Goal: Task Accomplishment & Management: Manage account settings

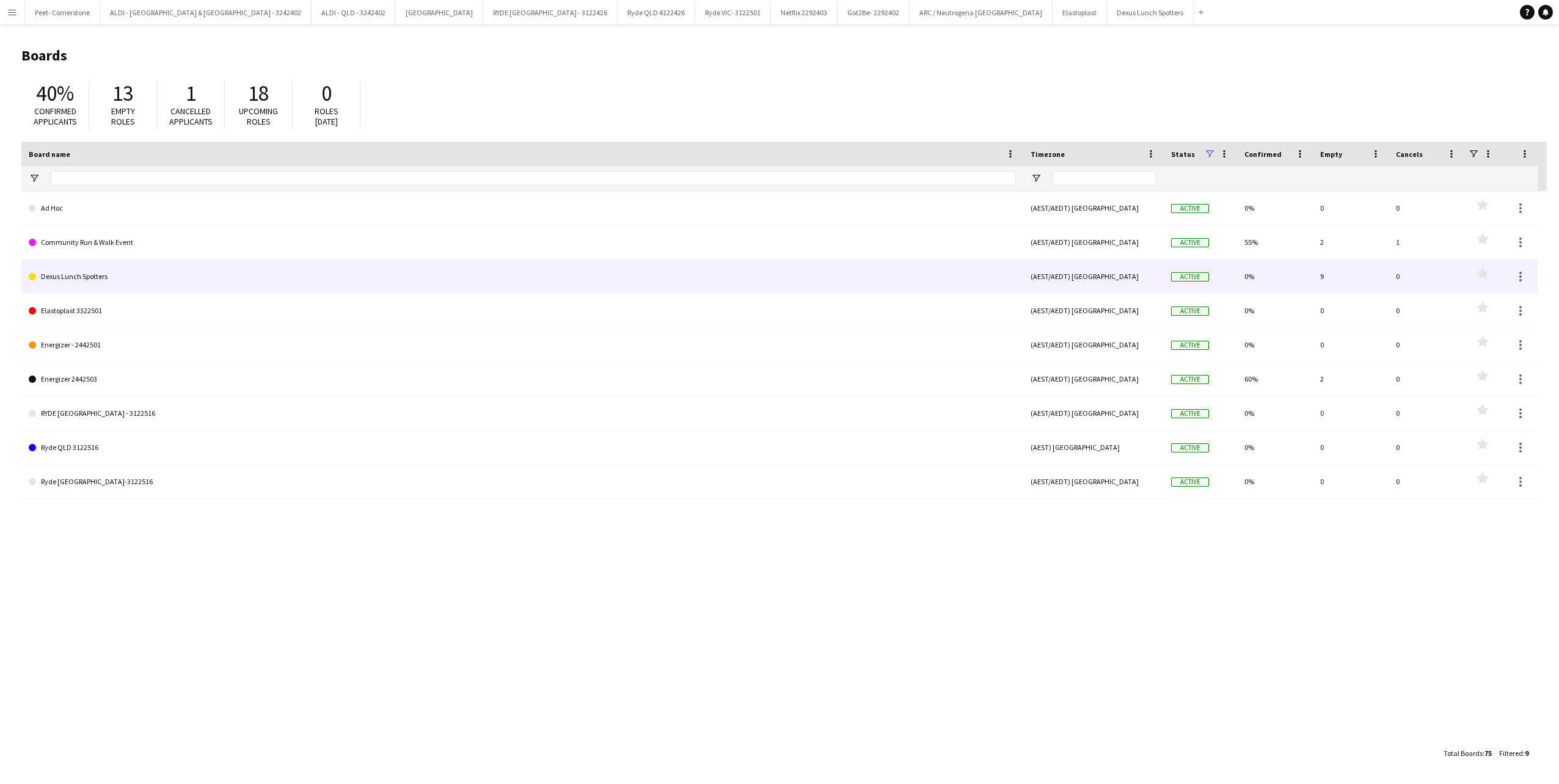
click at [43, 275] on link "Dexus Lunch Spotters" at bounding box center [523, 276] width 988 height 34
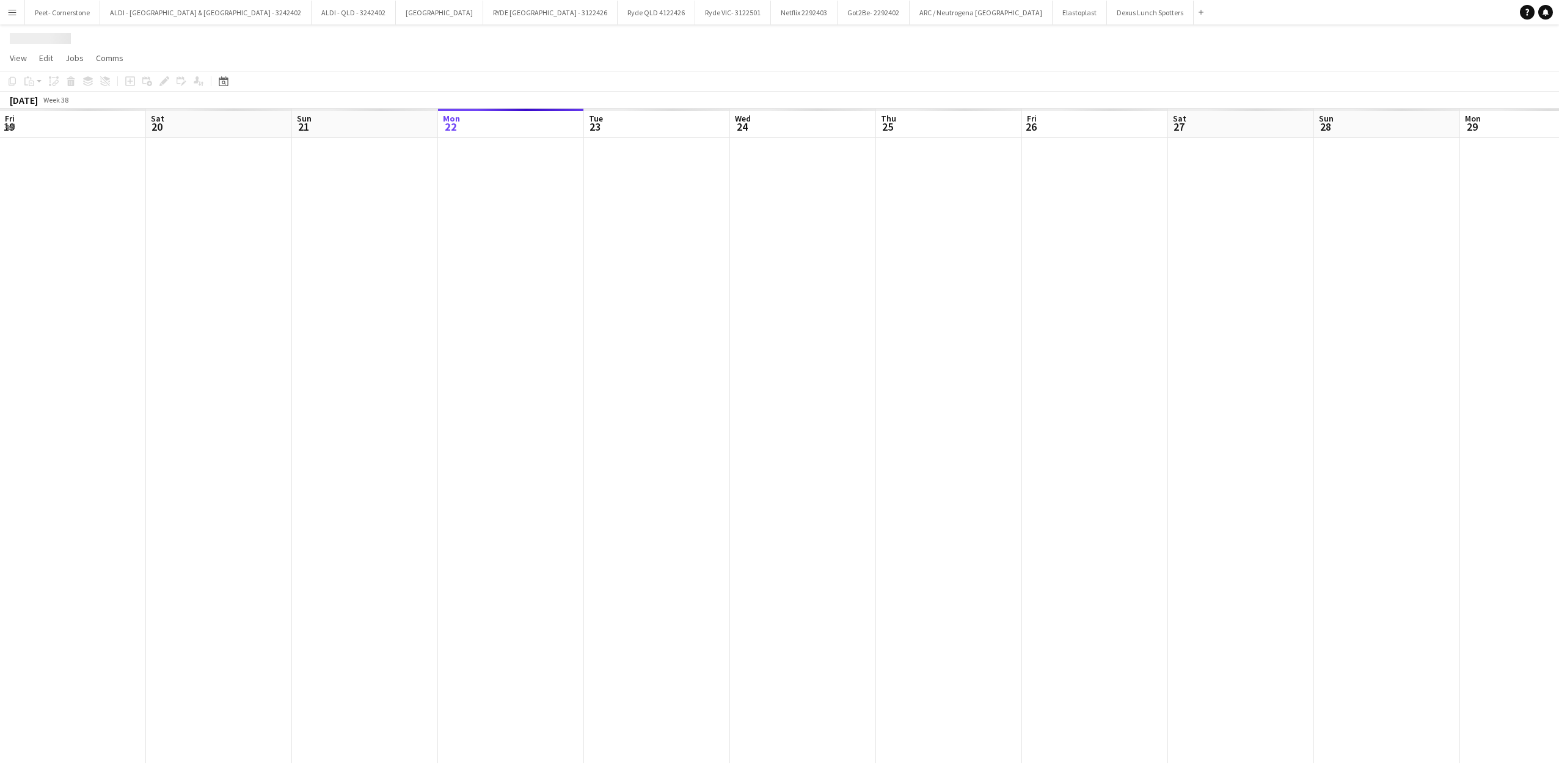
scroll to position [0, 292]
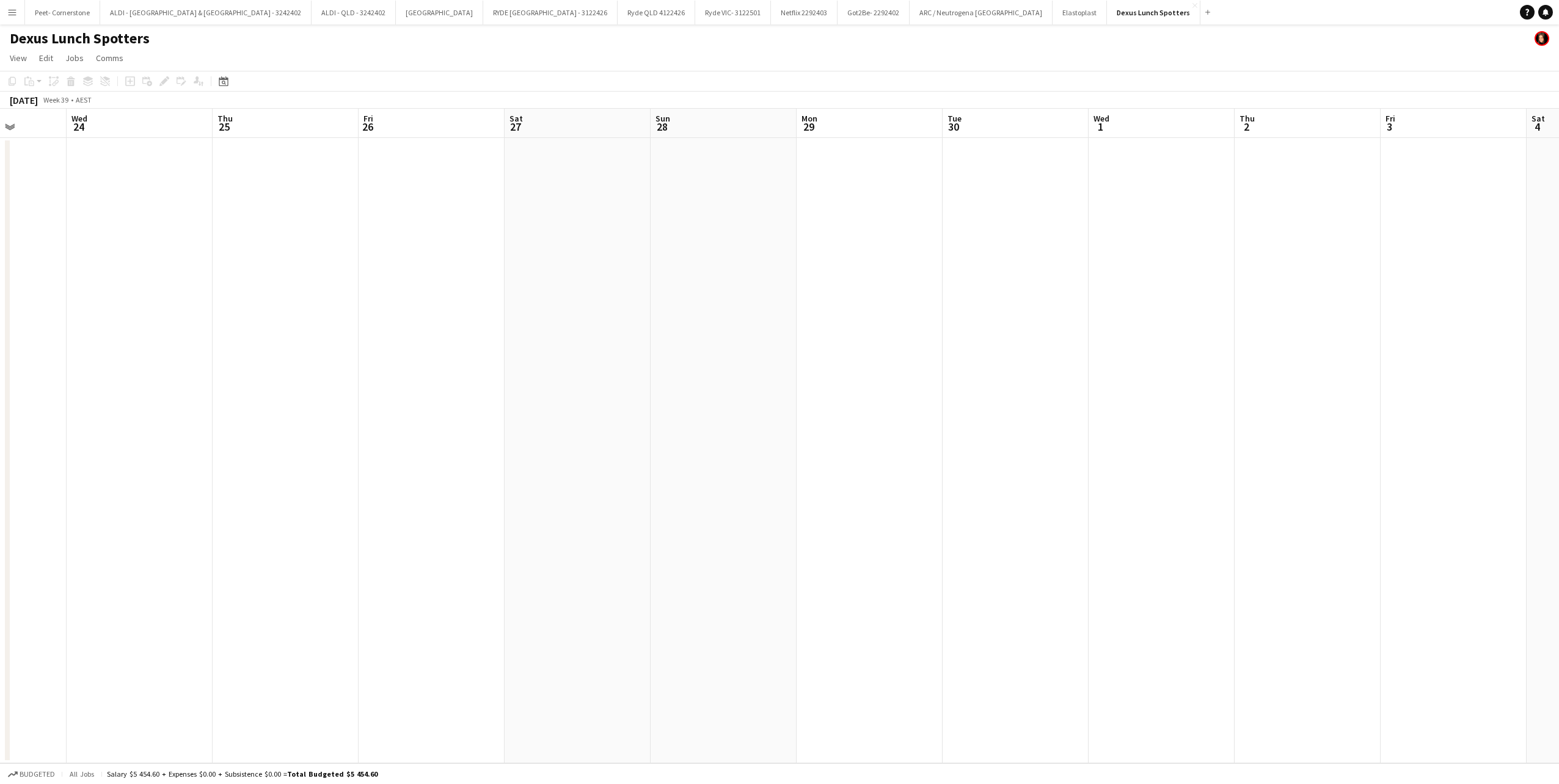
drag, startPoint x: 635, startPoint y: 299, endPoint x: 304, endPoint y: 354, distance: 335.5
click at [235, 357] on app-calendar-viewport "Sun 21 Mon 22 Tue 23 Wed 24 Thu 25 Fri 26 Sat 27 Sun 28 Mon 29 Tue 30 Wed 1 Thu…" at bounding box center [779, 436] width 1559 height 655
drag, startPoint x: 762, startPoint y: 296, endPoint x: 340, endPoint y: 370, distance: 428.4
click at [337, 372] on app-calendar-viewport "Wed 24 Thu 25 Fri 26 Sat 27 Sun 28 Mon 29 Tue 30 Wed 1 Thu 2 Fri 3 Sat 4 Sun 5 …" at bounding box center [779, 436] width 1559 height 655
click at [517, 369] on app-calendar-viewport "Wed 24 Thu 25 Fri 26 Sat 27 Sun 28 Mon 29 Tue 30 Wed 1 Thu 2 Fri 3 Sat 4 Sun 5 …" at bounding box center [779, 436] width 1559 height 655
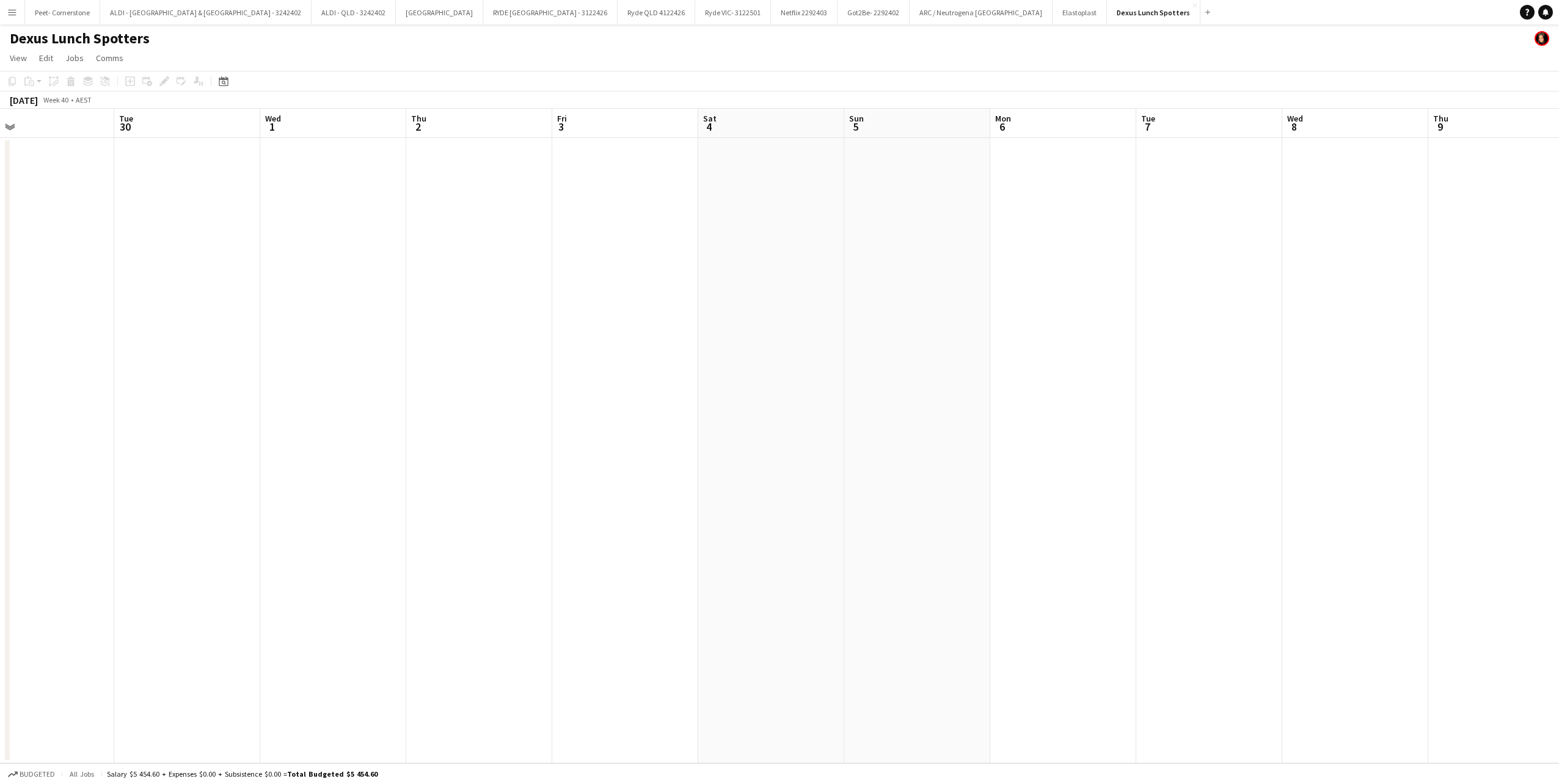
click at [596, 386] on app-calendar-viewport "Fri 26 Sat 27 Sun 28 Mon 29 Tue 30 Wed 1 Thu 2 Fri 3 Sat 4 Sun 5 Mon 6 Tue 7 We…" at bounding box center [779, 436] width 1559 height 655
drag, startPoint x: 870, startPoint y: 320, endPoint x: 825, endPoint y: 341, distance: 49.7
click at [520, 363] on app-calendar-viewport "Mon 29 Tue 30 Wed 1 Thu 2 Fri 3 Sat 4 Sun 5 Mon 6 Tue 7 Wed 8 Thu 9 Fri 10 Sat …" at bounding box center [779, 436] width 1559 height 655
drag, startPoint x: 563, startPoint y: 376, endPoint x: 546, endPoint y: 379, distance: 17.3
click at [546, 379] on app-calendar-viewport "Fri 3 Sat 4 Sun 5 Mon 6 Tue 7 Wed 8 Thu 9 Fri 10 Sat 11 Sun 12 Mon 13 Tue 14 We…" at bounding box center [779, 436] width 1559 height 655
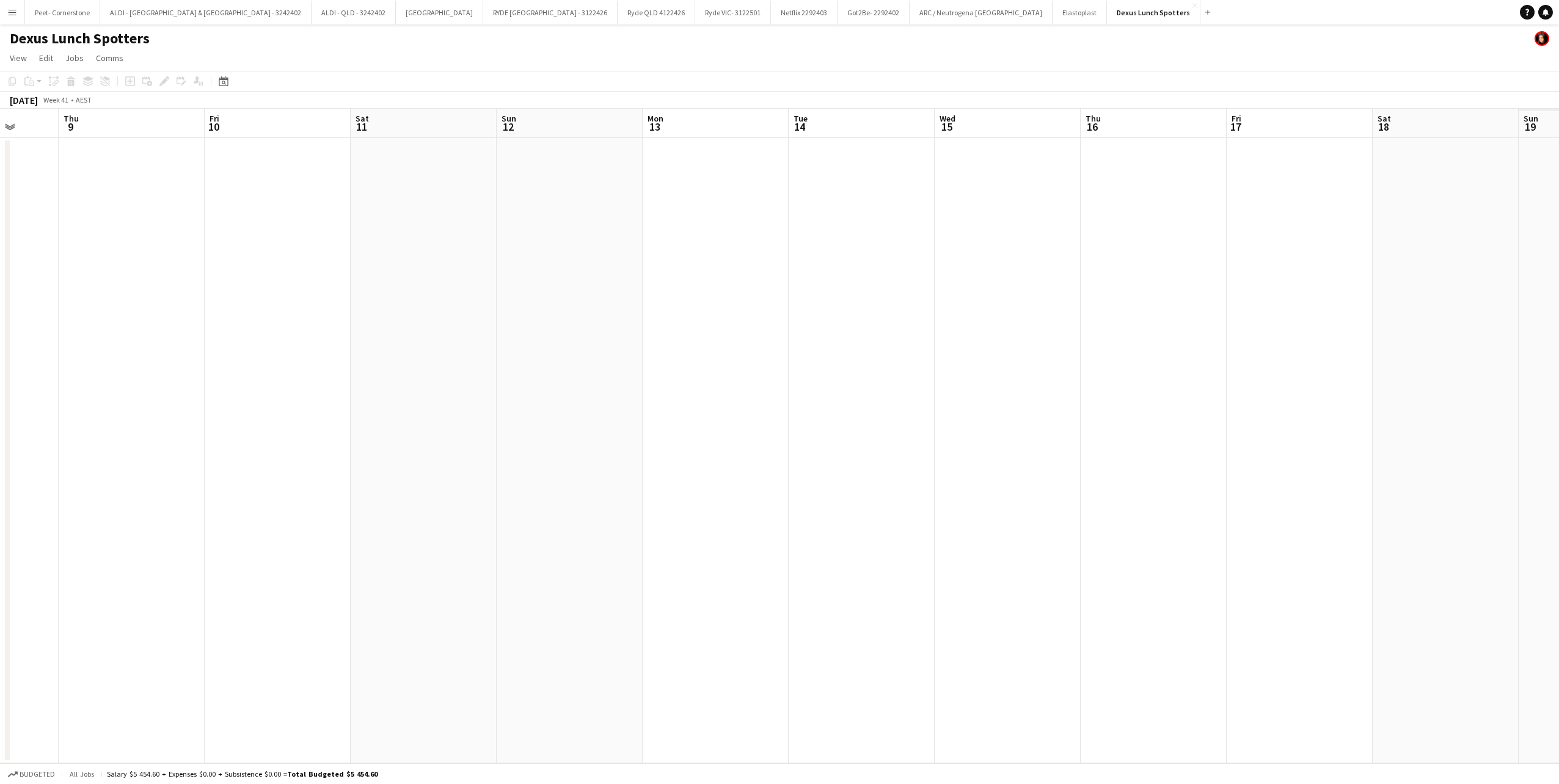
drag, startPoint x: 845, startPoint y: 370, endPoint x: 574, endPoint y: 405, distance: 273.3
click at [565, 408] on app-calendar-viewport "Mon 6 Tue 7 Wed 8 Thu 9 Fri 10 Sat 11 Sun 12 Mon 13 Tue 14 Wed 15 Thu 16 Fri 17…" at bounding box center [779, 436] width 1559 height 655
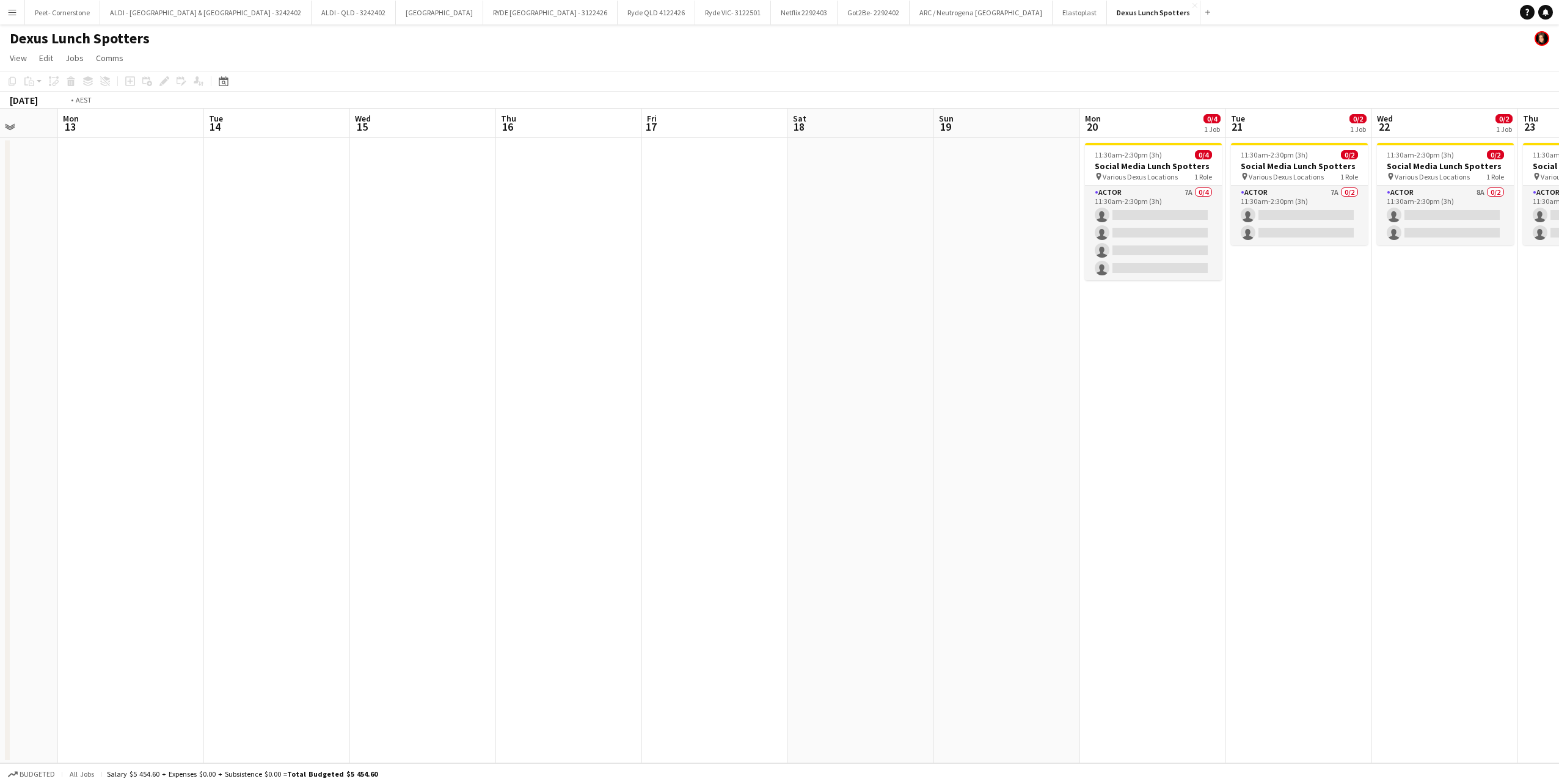
click at [383, 386] on app-calendar-viewport "Fri 10 Sat 11 Sun 12 Mon 13 Tue 14 Wed 15 Thu 16 Fri 17 Sat 18 Sun 19 Mon 20 0/…" at bounding box center [779, 436] width 1559 height 655
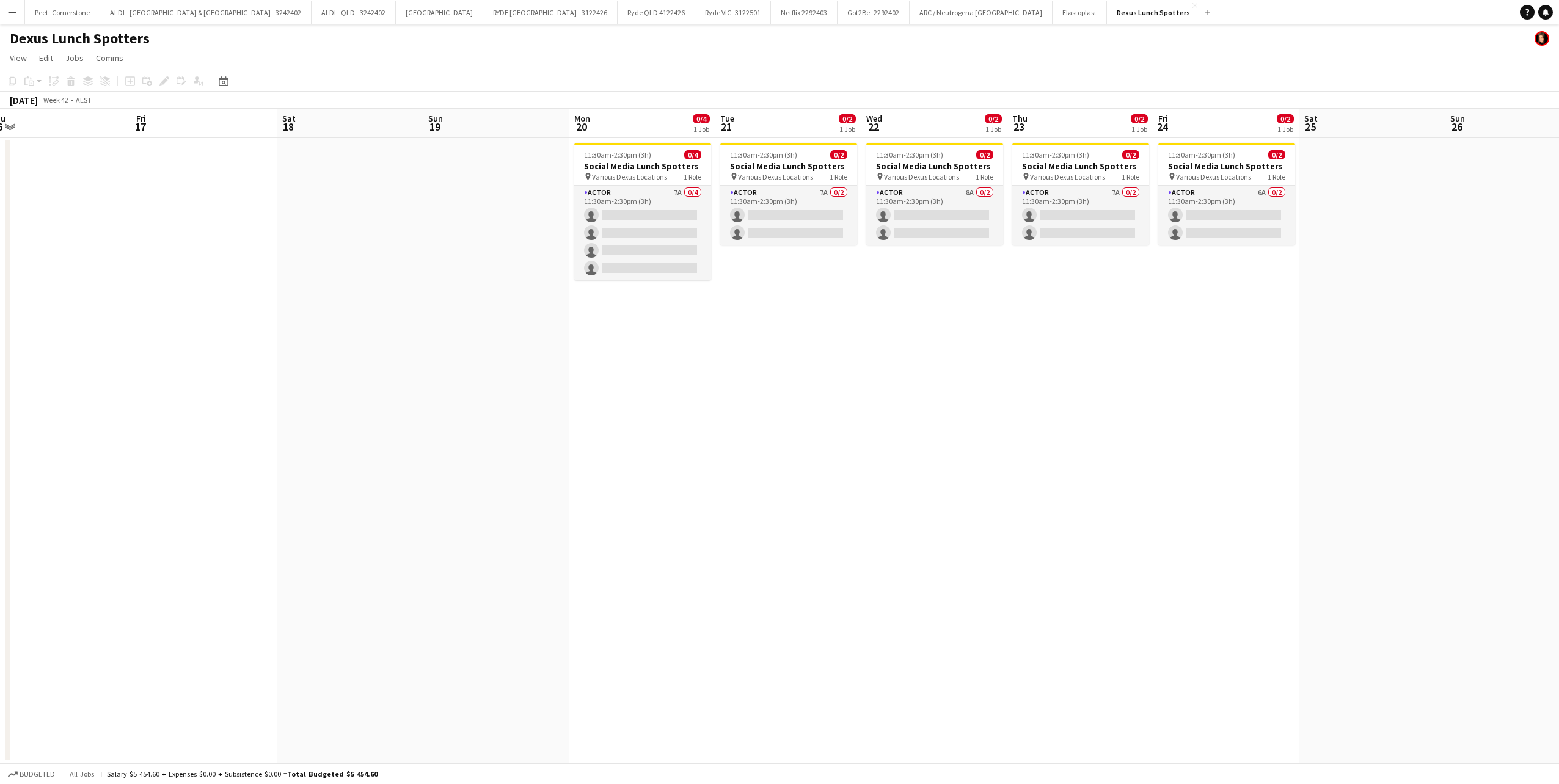
drag, startPoint x: 851, startPoint y: 330, endPoint x: 514, endPoint y: 367, distance: 339.0
click at [523, 367] on app-calendar-viewport "Mon 13 Tue 14 Wed 15 Thu 16 Fri 17 Sat 18 Sun 19 Mon 20 0/4 1 Job Tue 21 0/2 1 …" at bounding box center [779, 436] width 1559 height 655
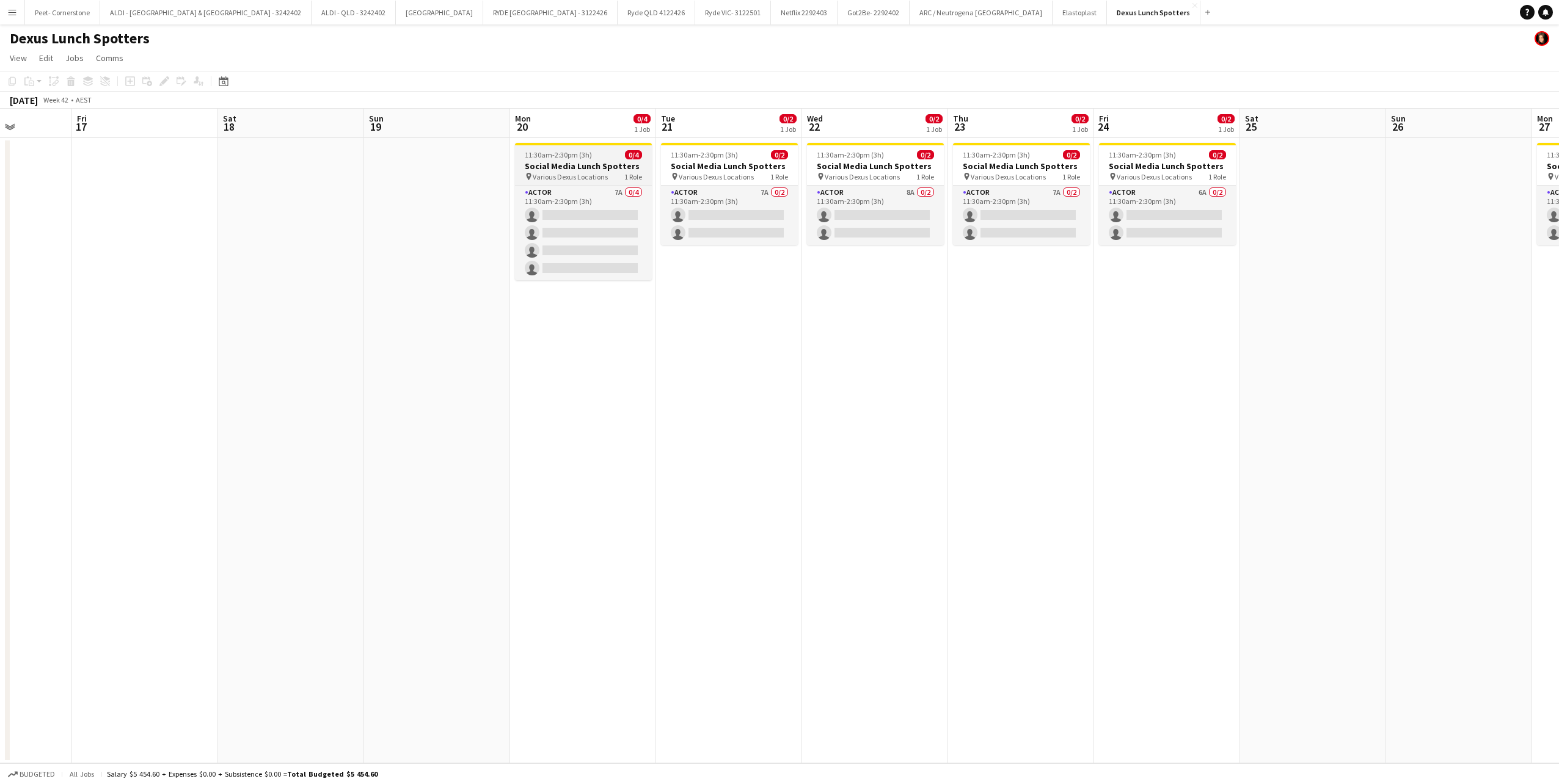
scroll to position [0, 511]
click at [587, 167] on h3 "Social Media Lunch Spotters" at bounding box center [584, 166] width 137 height 11
click at [583, 164] on h3 "Social Media Lunch Spotters" at bounding box center [584, 167] width 135 height 11
click at [565, 163] on h3 "Social Media Lunch Spotters" at bounding box center [584, 166] width 137 height 11
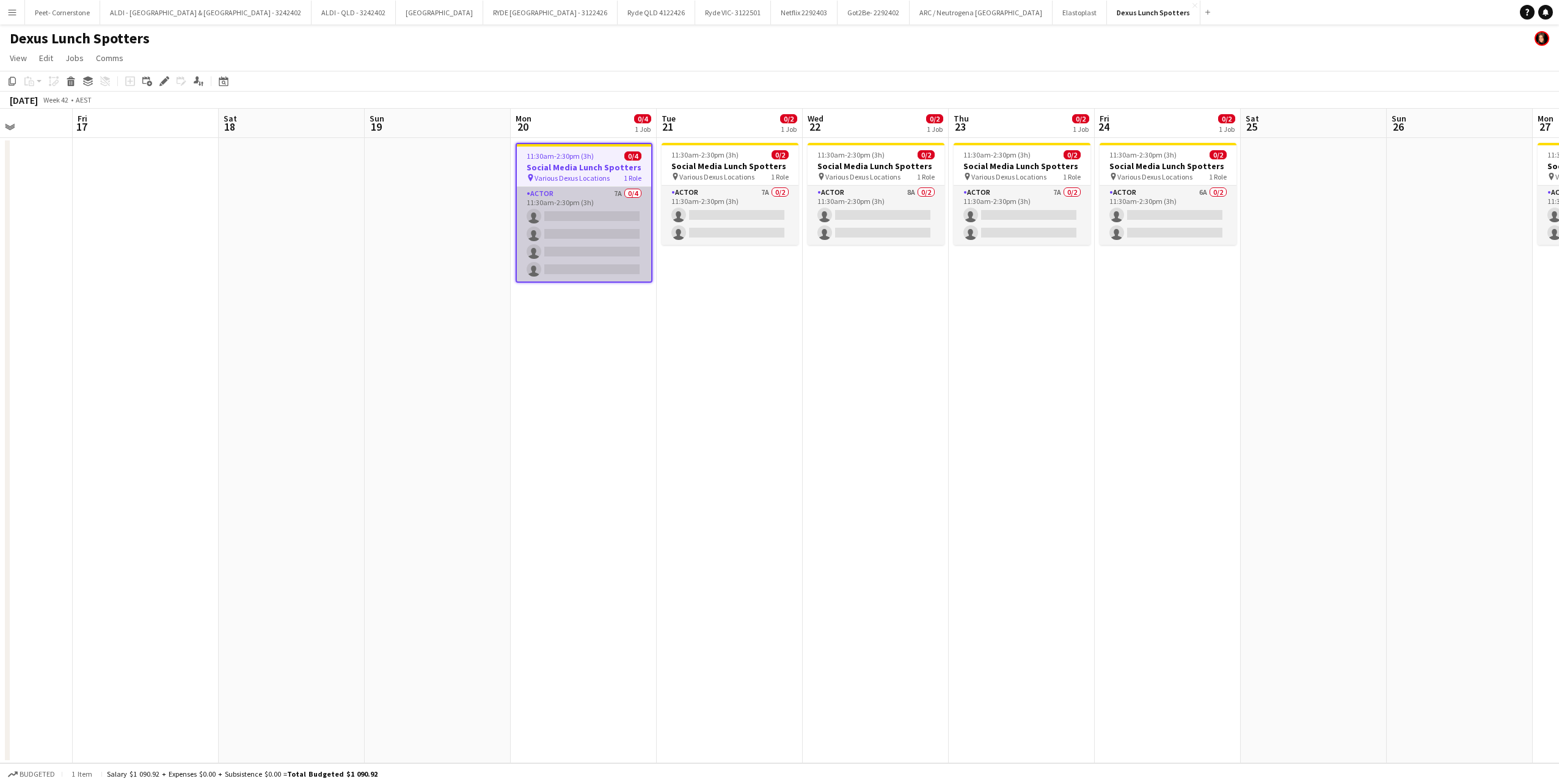
click at [592, 219] on app-card-role "Actor 7A 0/4 11:30am-2:30pm (3h) single-neutral-actions single-neutral-actions …" at bounding box center [584, 234] width 135 height 94
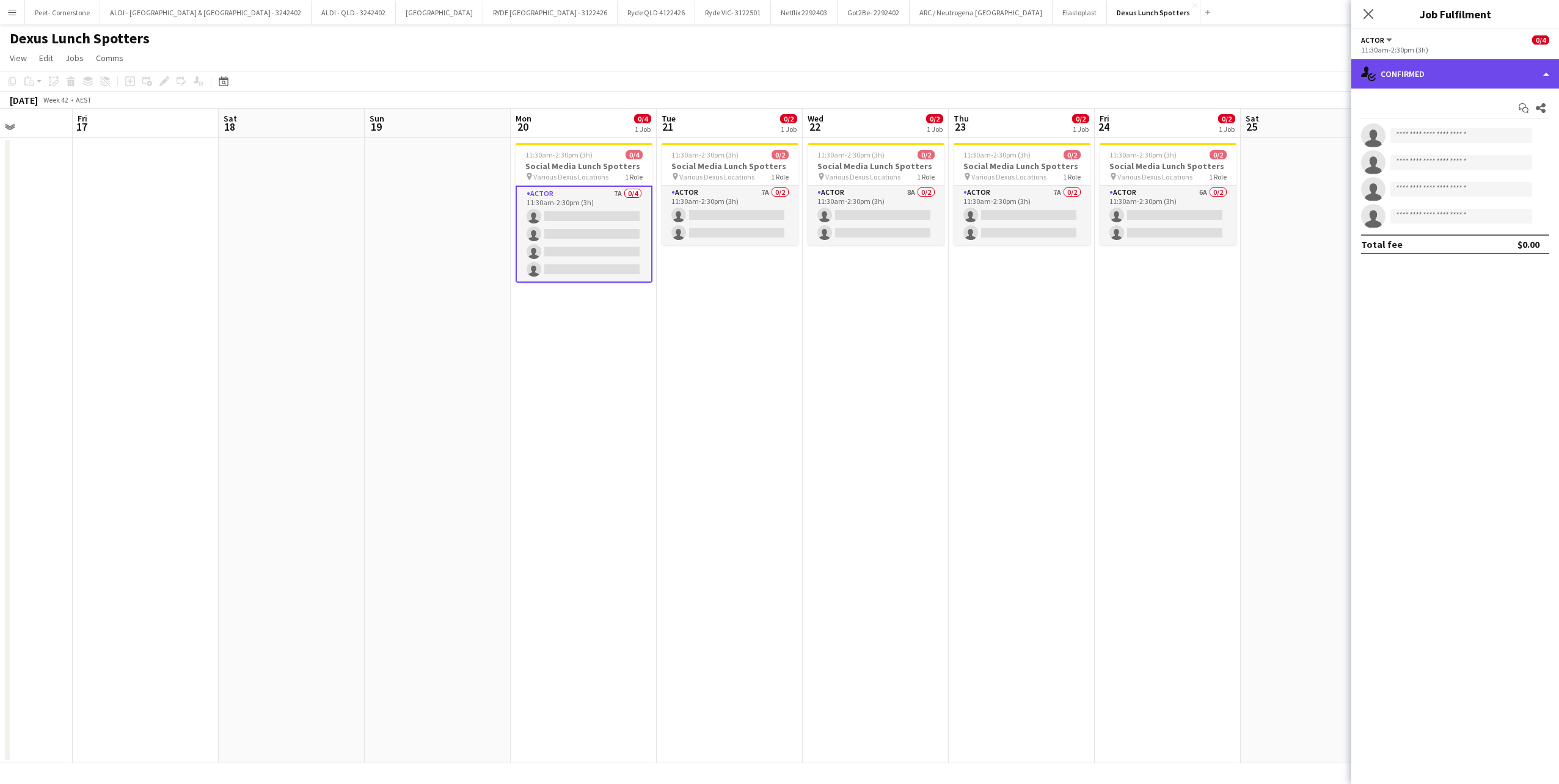
click at [1422, 62] on div "single-neutral-actions-check-2 Confirmed" at bounding box center [1455, 74] width 208 height 30
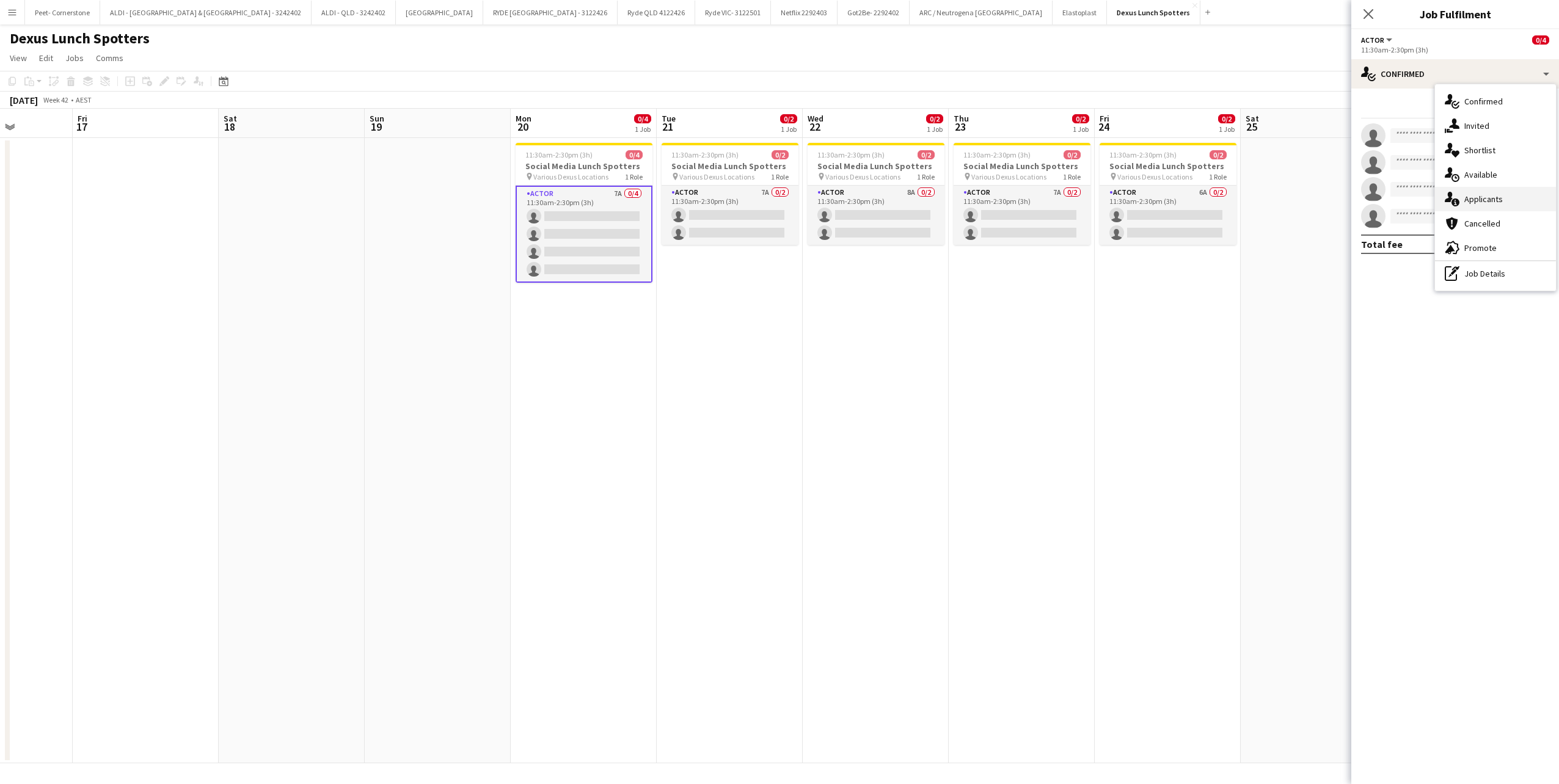
click at [1492, 202] on span "Applicants" at bounding box center [1484, 199] width 39 height 11
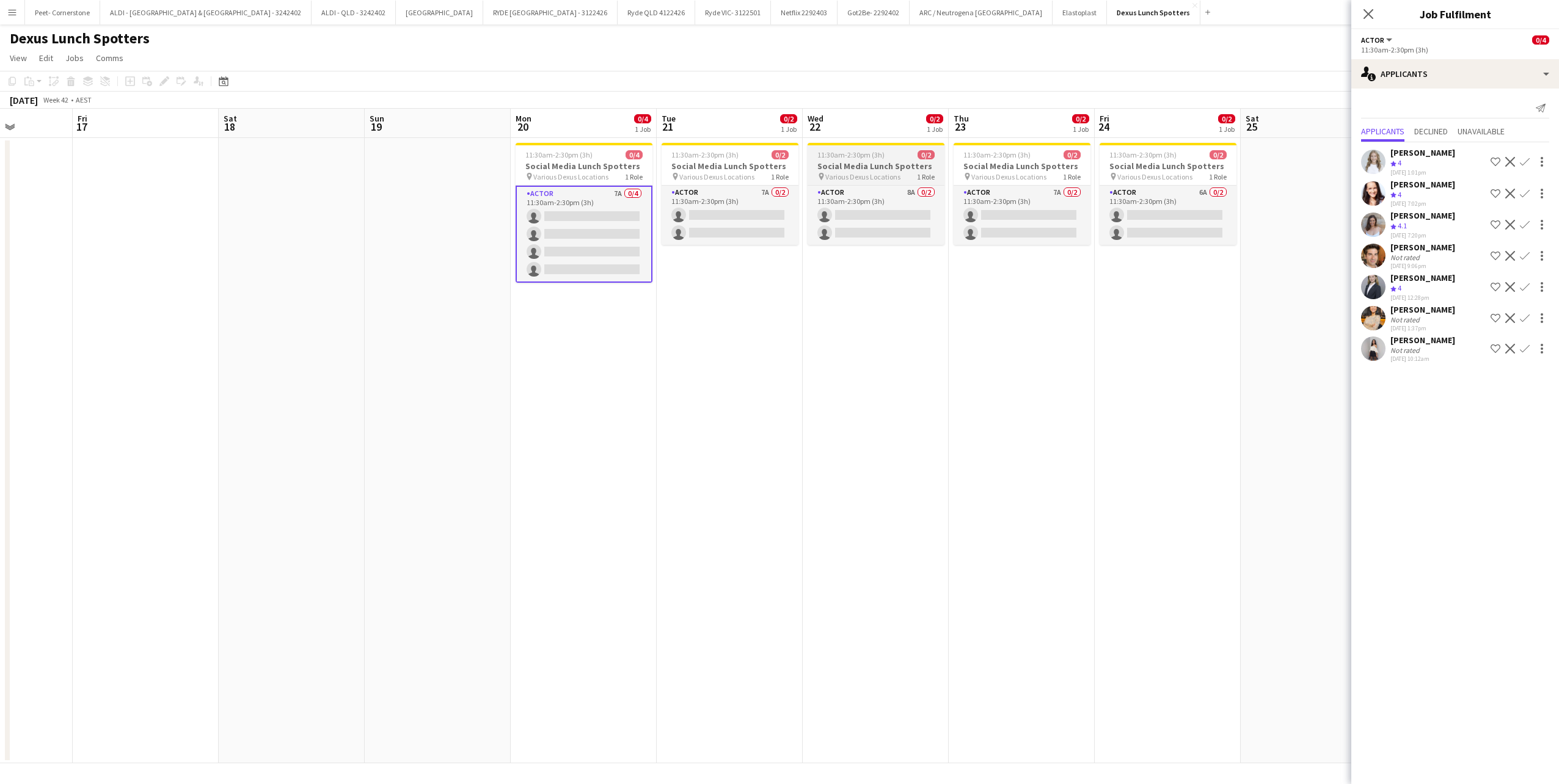
click at [833, 157] on span "11:30am-2:30pm (3h)" at bounding box center [851, 155] width 67 height 9
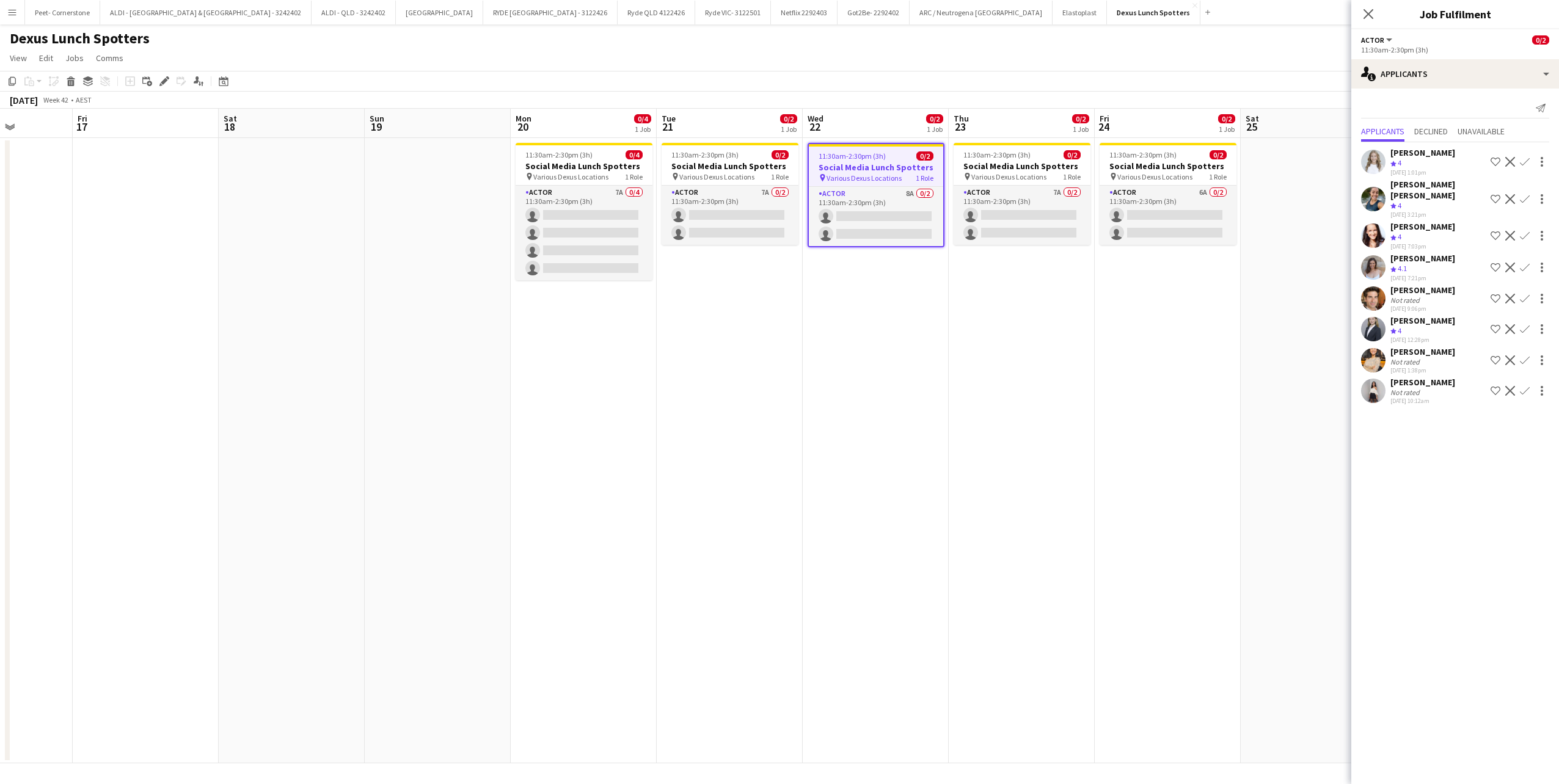
drag, startPoint x: 1199, startPoint y: 221, endPoint x: 1235, endPoint y: 117, distance: 110.1
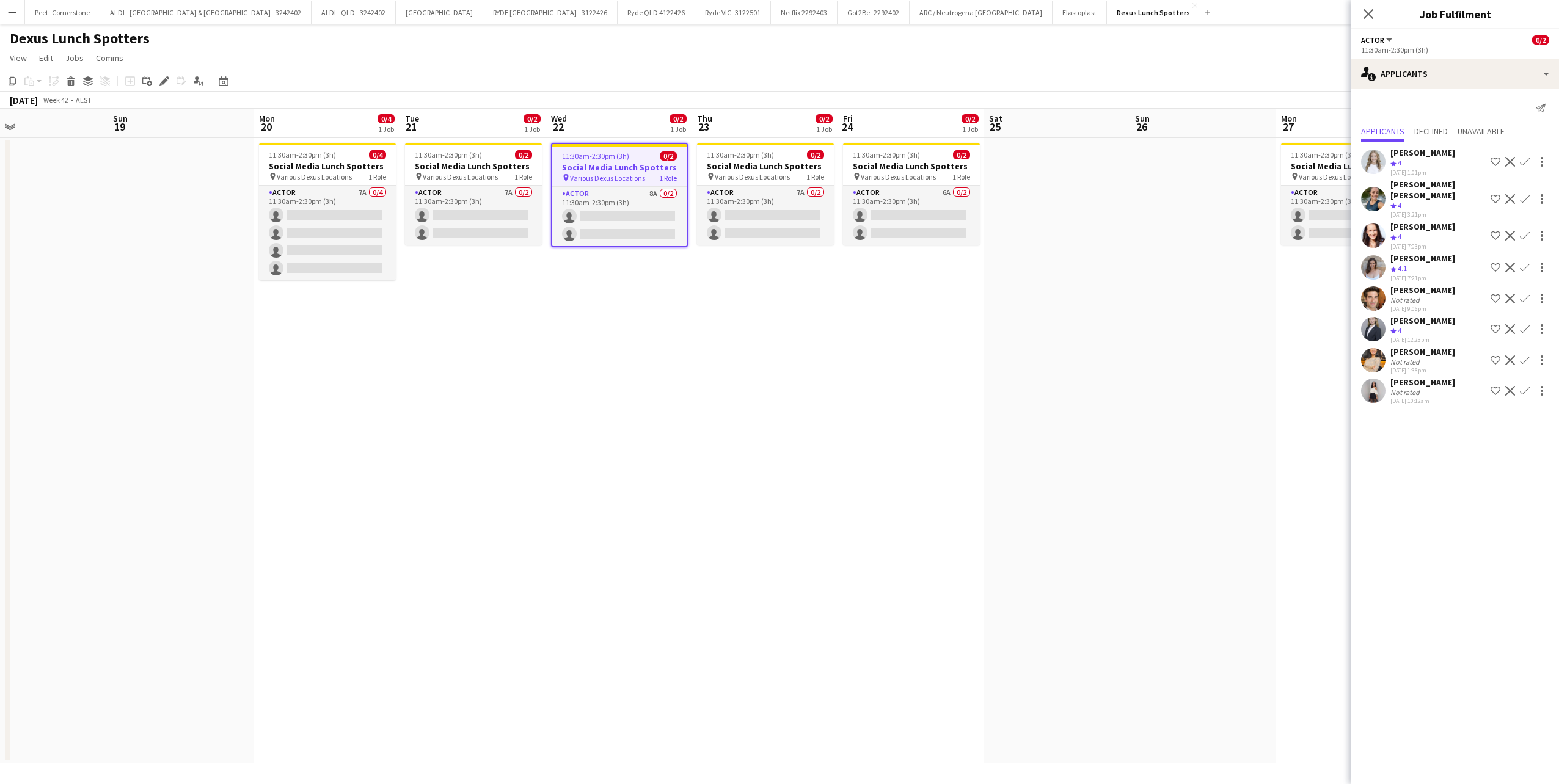
scroll to position [0, 476]
click at [11, 17] on app-icon "Menu" at bounding box center [12, 12] width 10 height 10
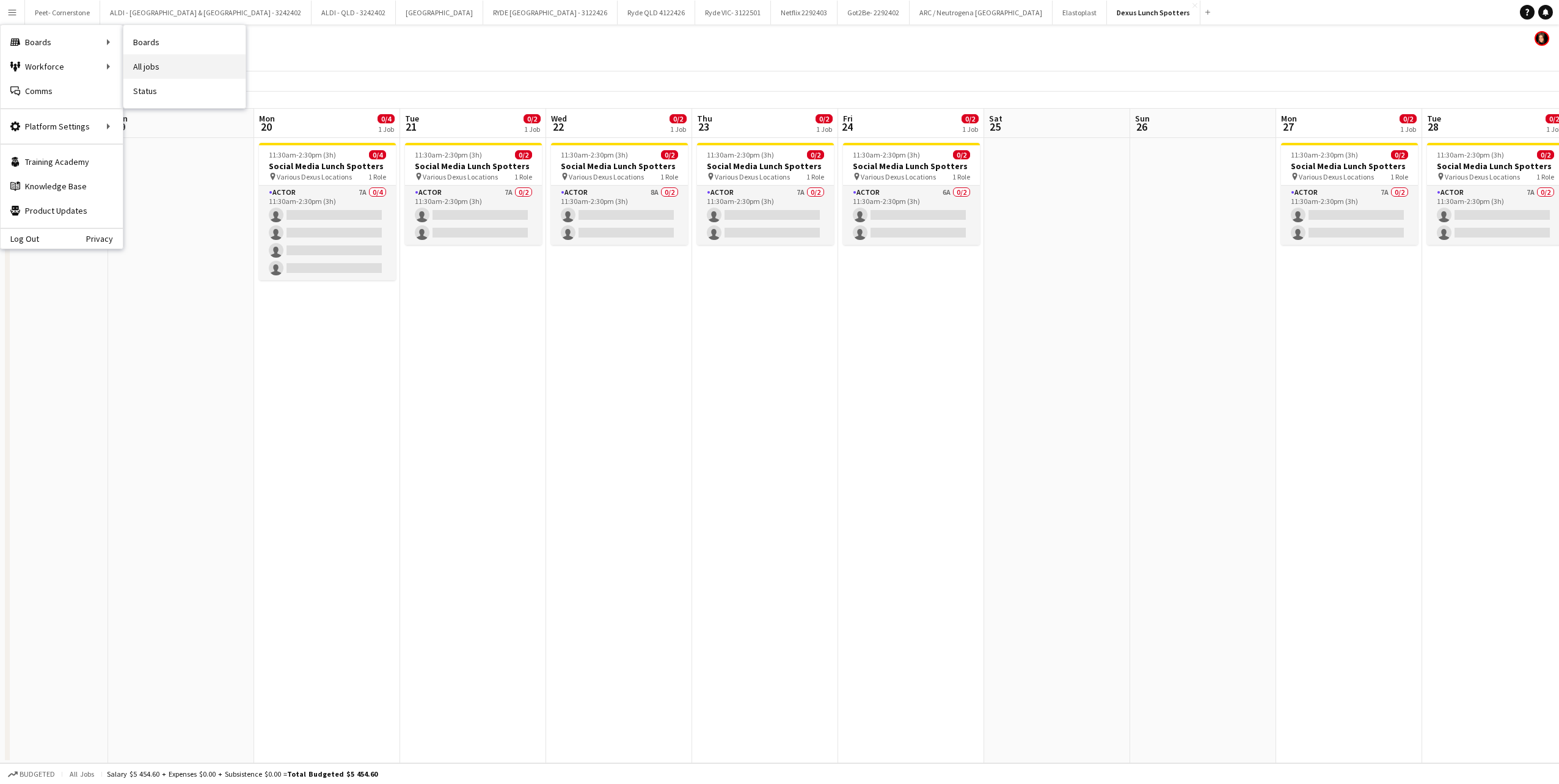
click at [166, 67] on link "All jobs" at bounding box center [184, 66] width 122 height 24
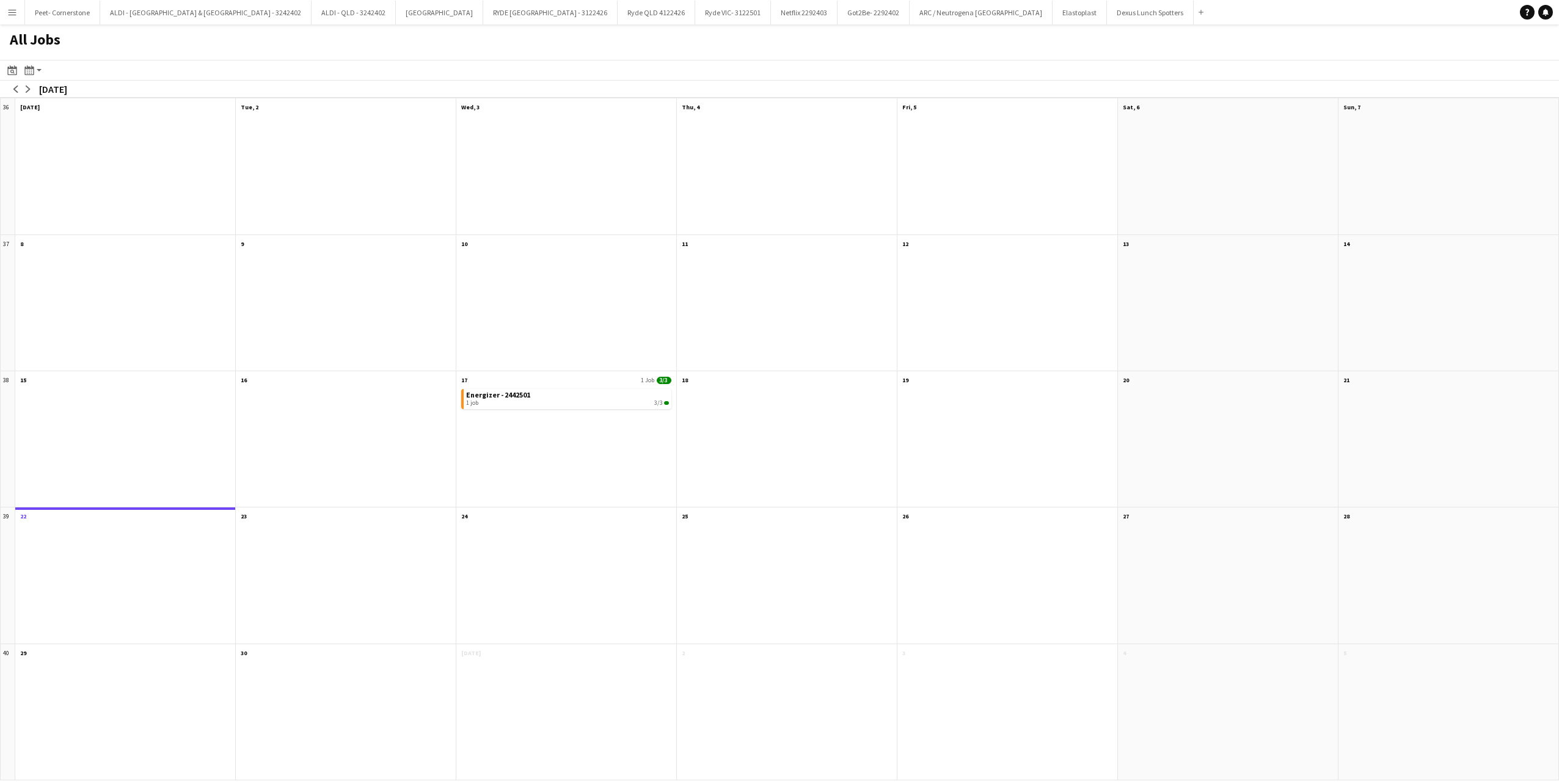
click at [14, 9] on app-icon "Menu" at bounding box center [12, 12] width 10 height 10
click at [170, 66] on link "All jobs" at bounding box center [184, 66] width 122 height 24
click at [13, 6] on button "Menu" at bounding box center [12, 12] width 24 height 24
click at [156, 44] on link "Boards" at bounding box center [184, 42] width 122 height 24
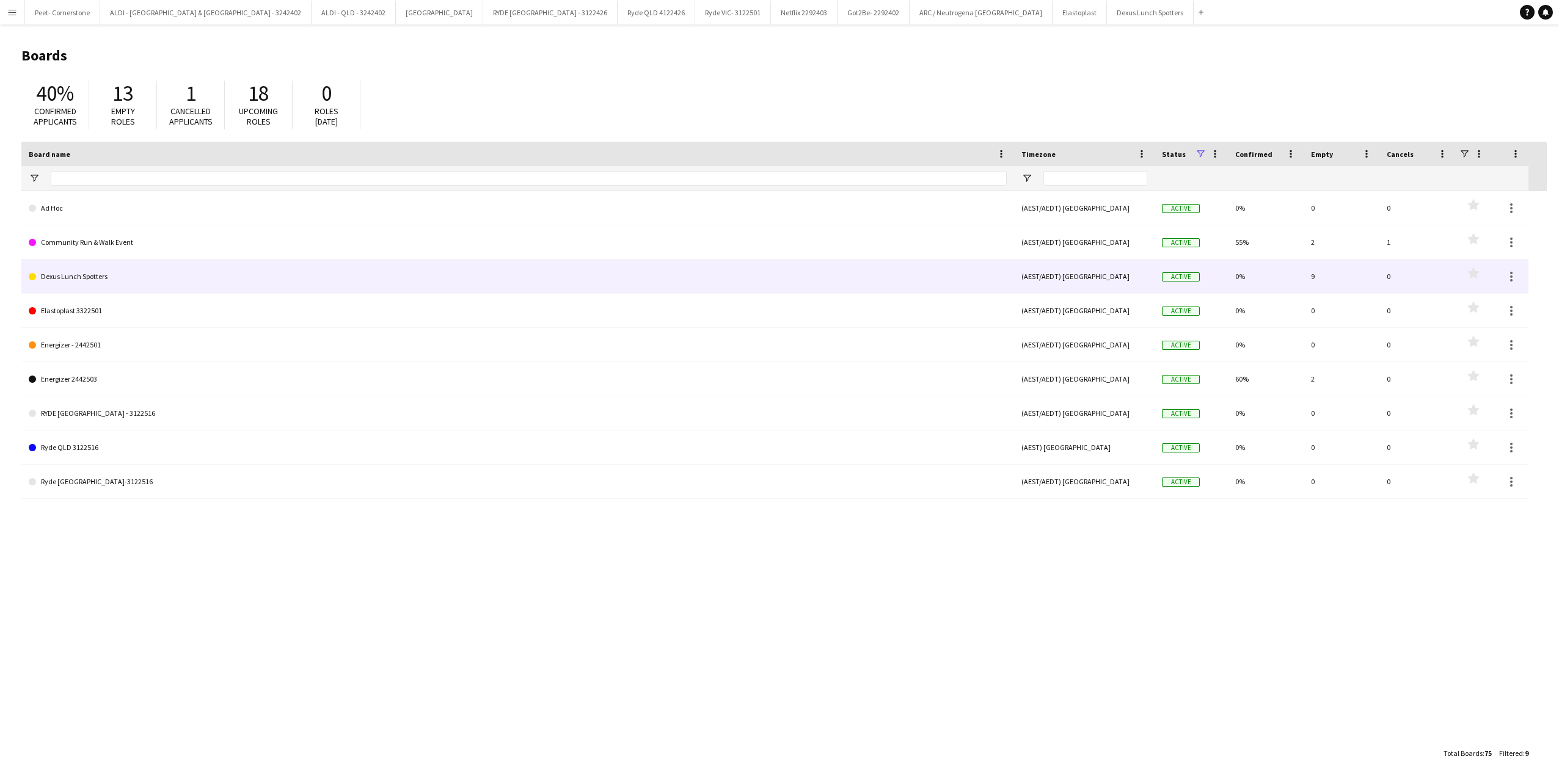
click at [113, 272] on link "Dexus Lunch Spotters" at bounding box center [518, 276] width 978 height 34
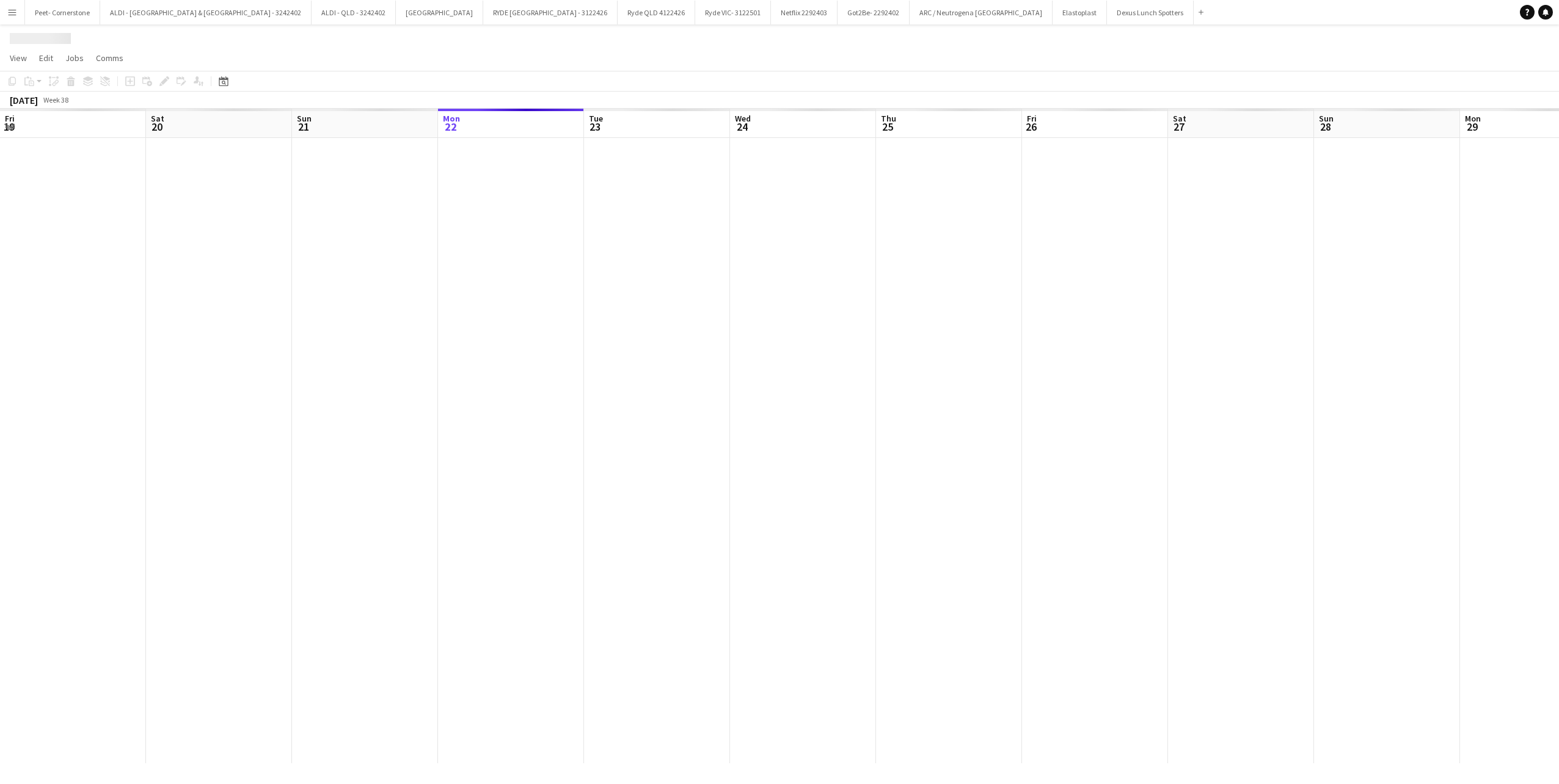
scroll to position [0, 292]
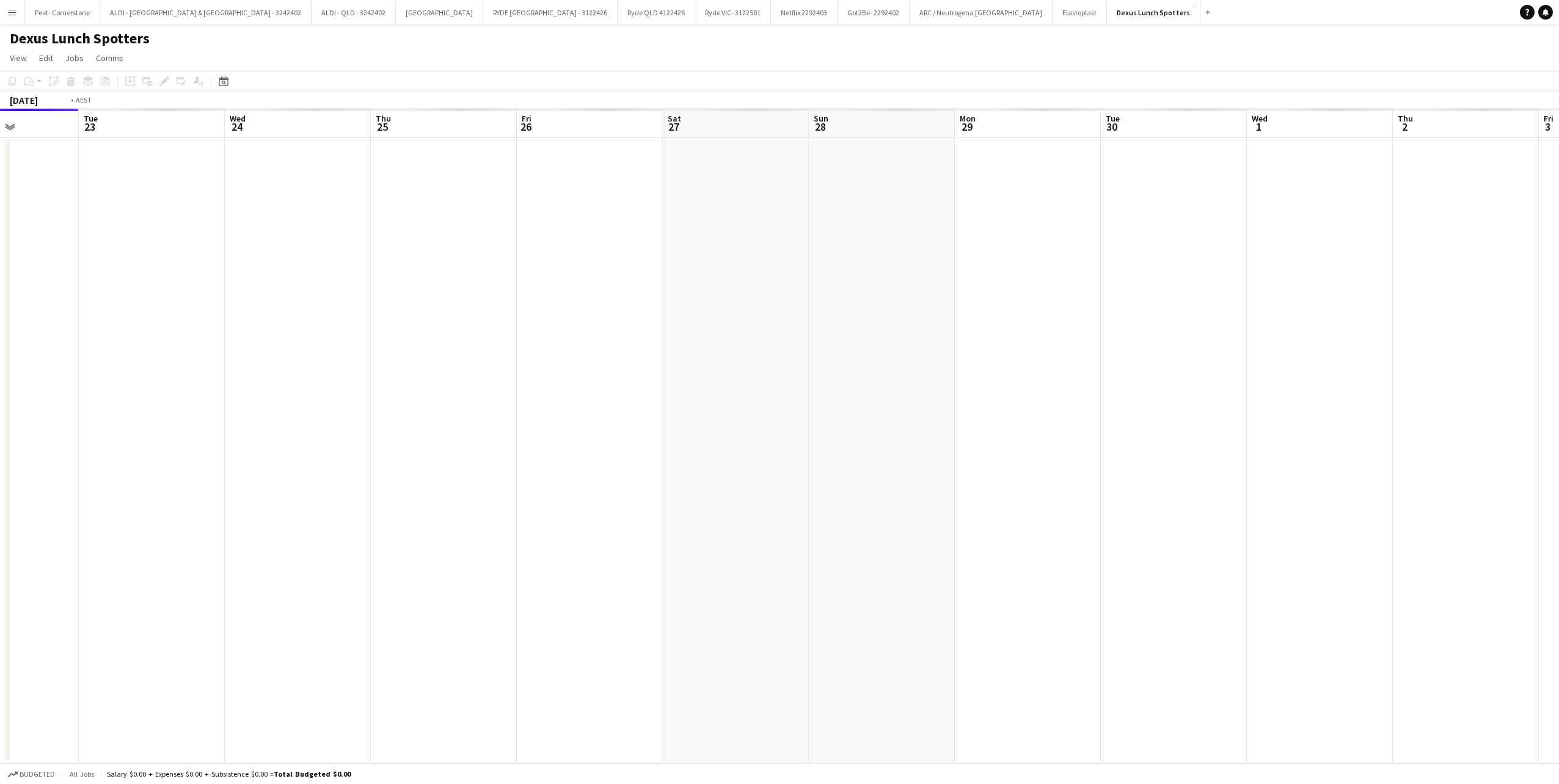
drag, startPoint x: 902, startPoint y: 272, endPoint x: 386, endPoint y: 290, distance: 516.3
click at [384, 293] on app-calendar-viewport "Fri 19 Sat 20 Sun 21 Mon 22 Tue 23 Wed 24 Thu 25 Fri 26 Sat 27 Sun 28 Mon 29 Tu…" at bounding box center [779, 436] width 1559 height 655
drag, startPoint x: 852, startPoint y: 256, endPoint x: 426, endPoint y: 259, distance: 426.0
click at [427, 259] on app-calendar-viewport "Tue 23 Wed 24 Thu 25 Fri 26 Sat 27 Sun 28 Mon 29 Tue 30 Wed 1 Thu 2 Fri 3 Sat 4…" at bounding box center [779, 436] width 1559 height 655
drag, startPoint x: 618, startPoint y: 282, endPoint x: 499, endPoint y: 290, distance: 119.3
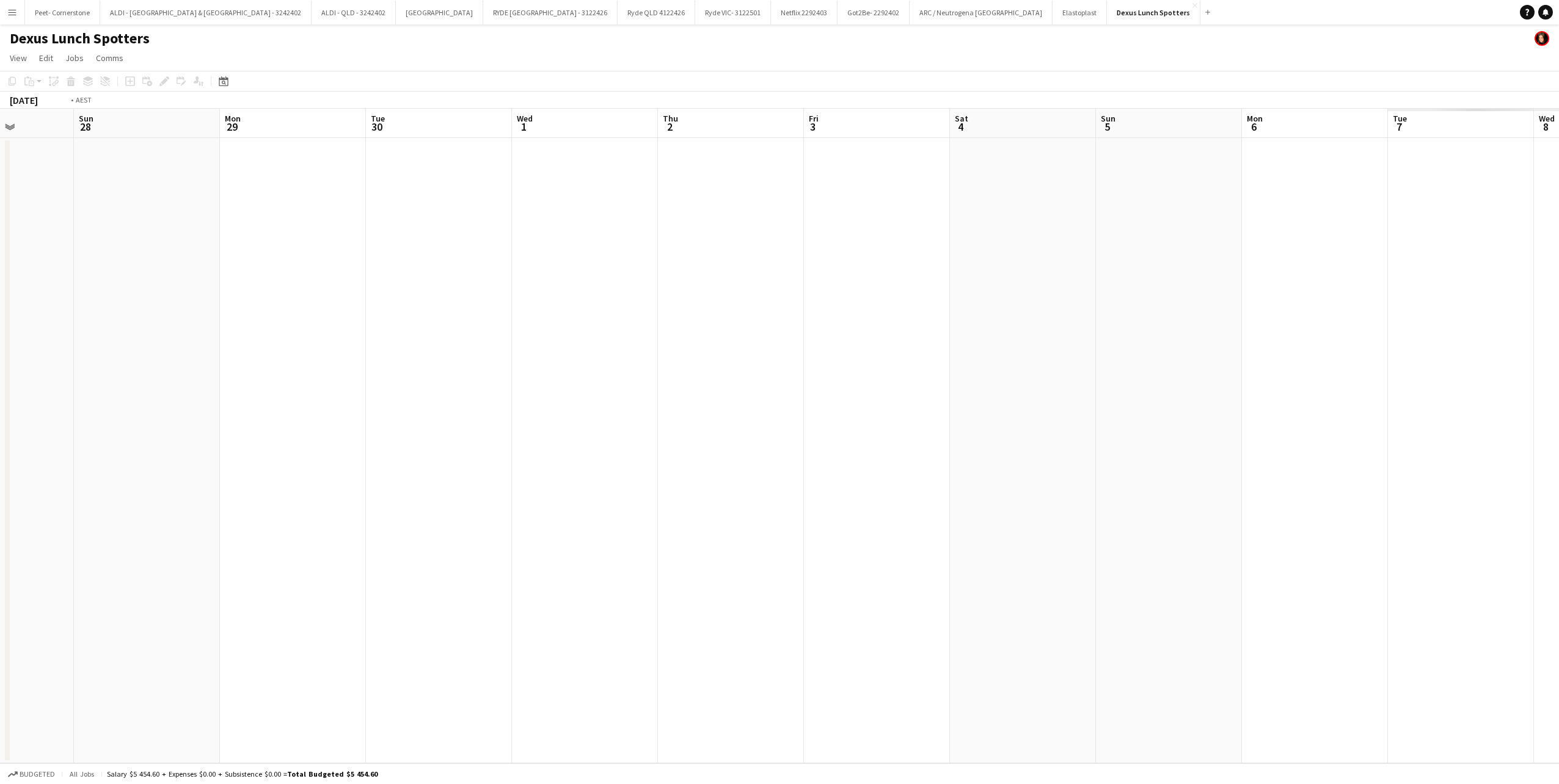
click at [499, 290] on app-calendar-viewport "Thu 25 Fri 26 Sat 27 Sun 28 Mon 29 Tue 30 Wed 1 Thu 2 Fri 3 Sat 4 Sun 5 Mon 6 T…" at bounding box center [779, 436] width 1559 height 655
drag, startPoint x: 987, startPoint y: 277, endPoint x: 598, endPoint y: 280, distance: 389.0
click at [599, 279] on app-calendar-viewport "Mon 29 Tue 30 Wed 1 Thu 2 Fri 3 Sat 4 Sun 5 Mon 6 Tue 7 Wed 8 Thu 9 Fri 10 Sat …" at bounding box center [779, 436] width 1559 height 655
drag, startPoint x: 458, startPoint y: 278, endPoint x: 450, endPoint y: 278, distance: 8.0
click at [451, 278] on app-calendar-viewport "Wed 1 Thu 2 Fri 3 Sat 4 Sun 5 Mon 6 Tue 7 Wed 8 Thu 9 Fri 10 Sat 11 Sun 12 Mon …" at bounding box center [779, 436] width 1559 height 655
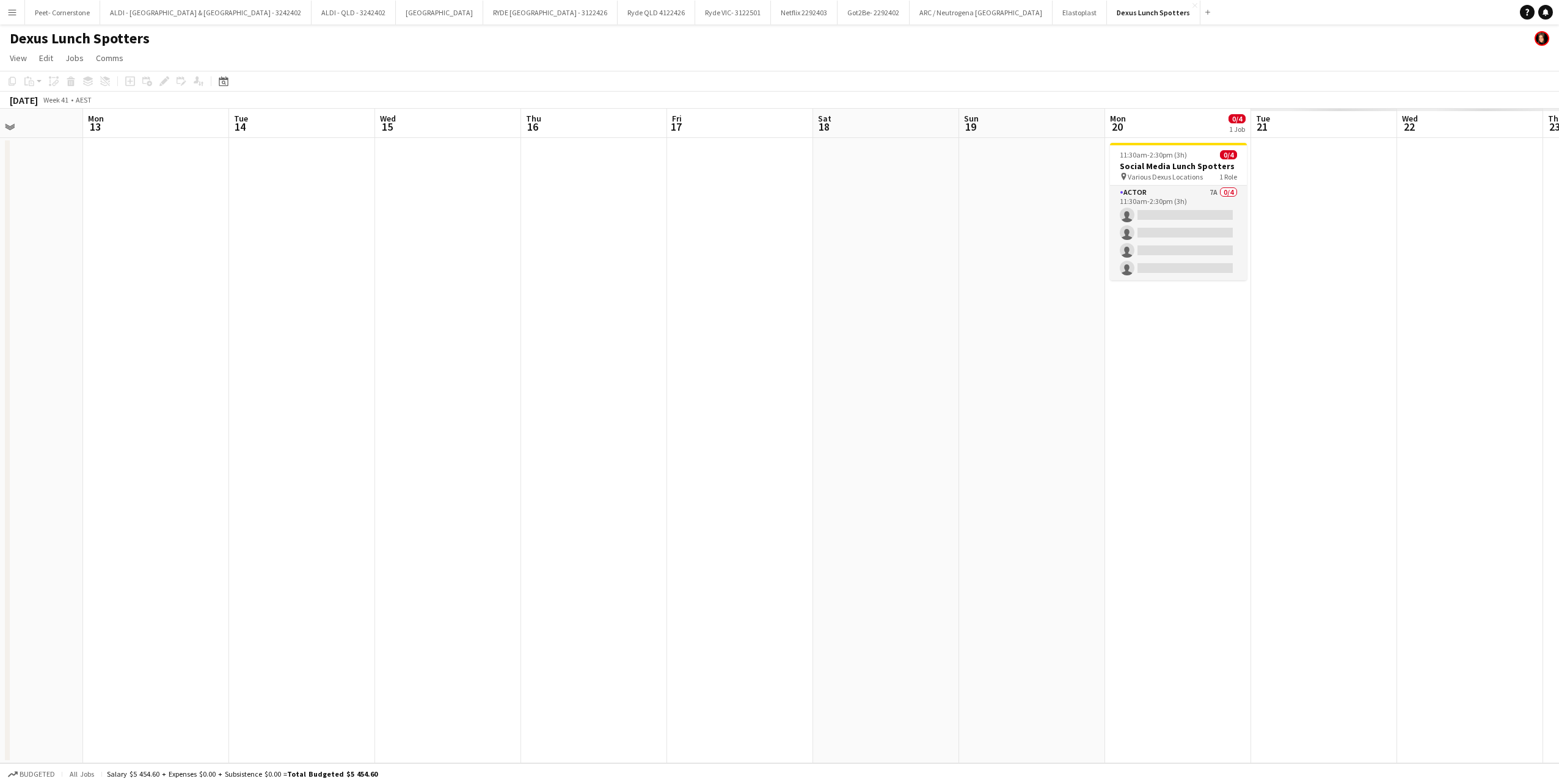
drag, startPoint x: 1013, startPoint y: 265, endPoint x: 469, endPoint y: 279, distance: 544.2
click at [472, 282] on app-calendar-viewport "Thu 9 Fri 10 Sat 11 Sun 12 Mon 13 Tue 14 Wed 15 Thu 16 Fri 17 Sat 18 Sun 19 Mon…" at bounding box center [779, 436] width 1559 height 655
